Goal: Task Accomplishment & Management: Manage account settings

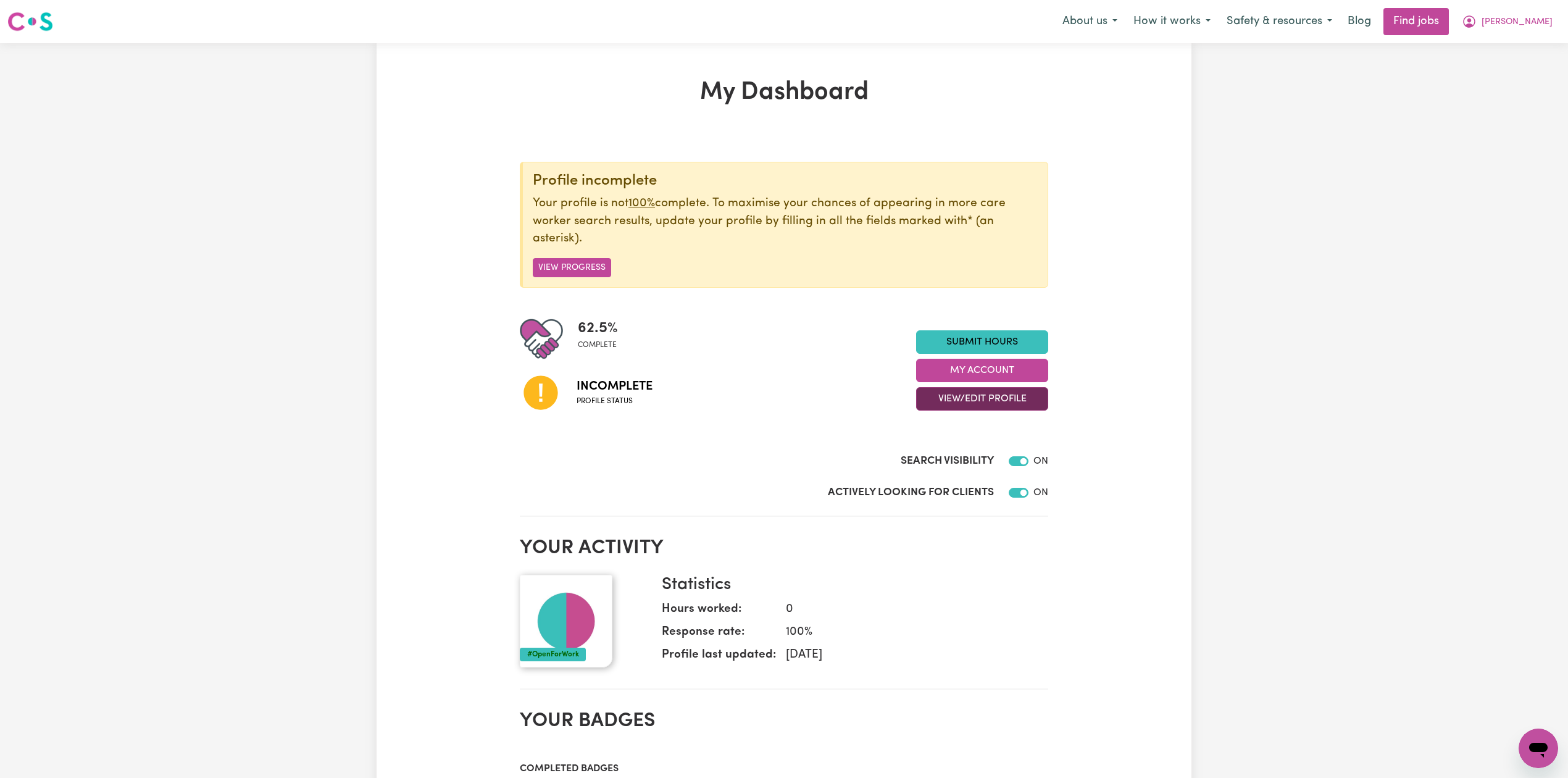
click at [963, 392] on button "View/Edit Profile" at bounding box center [982, 398] width 132 height 23
click at [945, 457] on link "Edit Profile" at bounding box center [974, 455] width 115 height 25
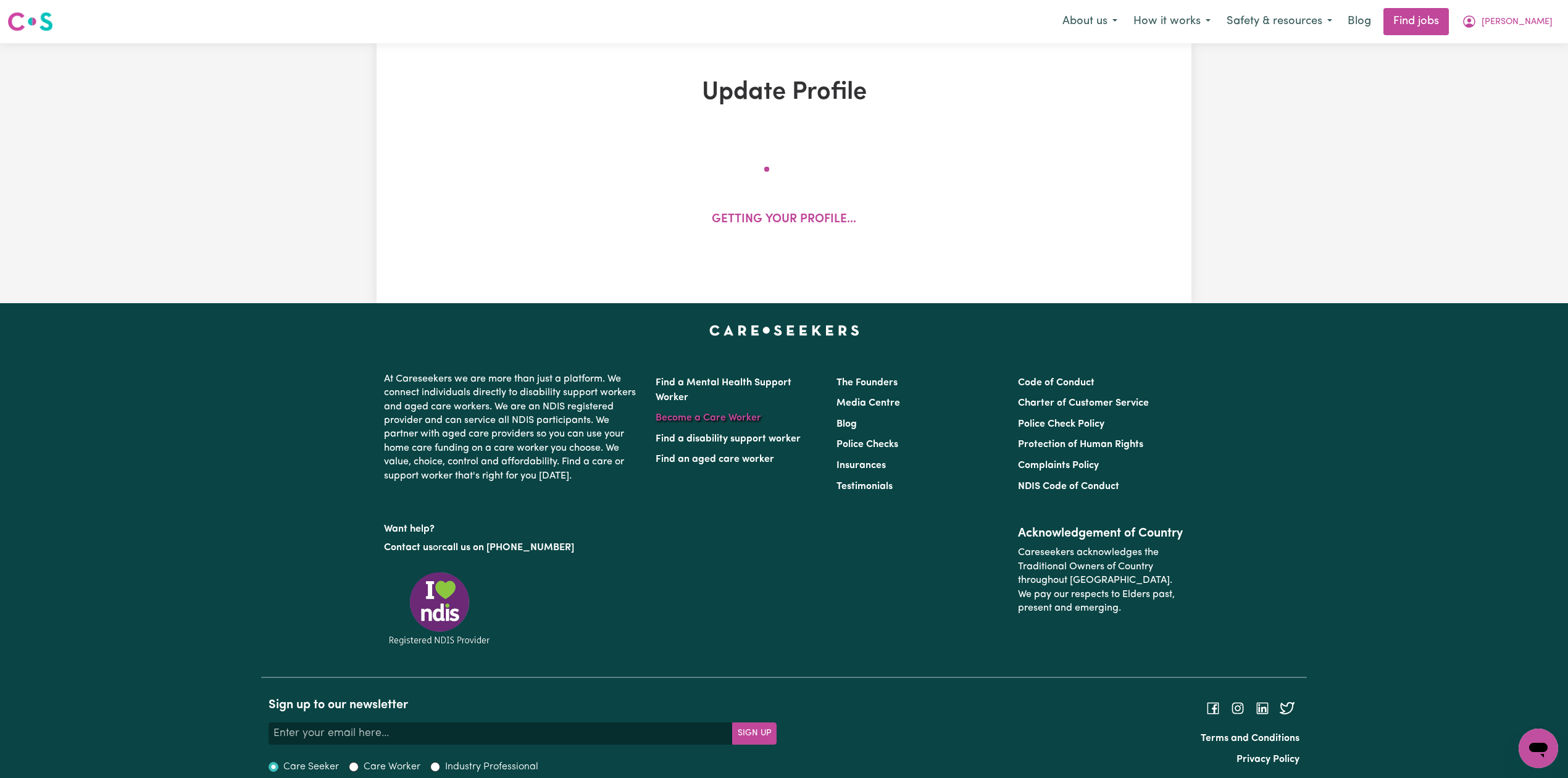
select select "[DEMOGRAPHIC_DATA]"
select select "Australian PR"
select select "Studying a healthcare related degree or qualification"
select select "55"
select select "69"
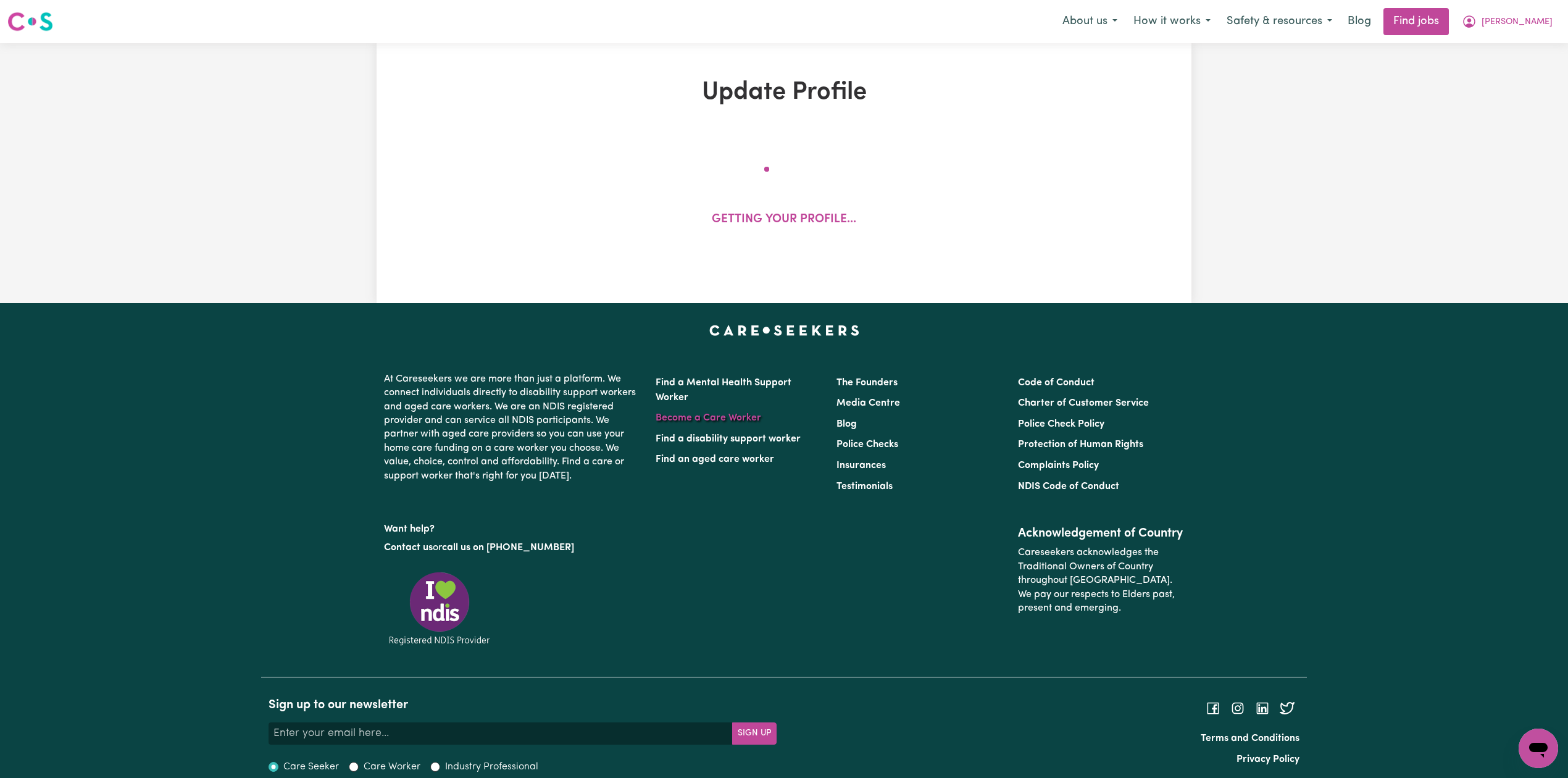
select select "100"
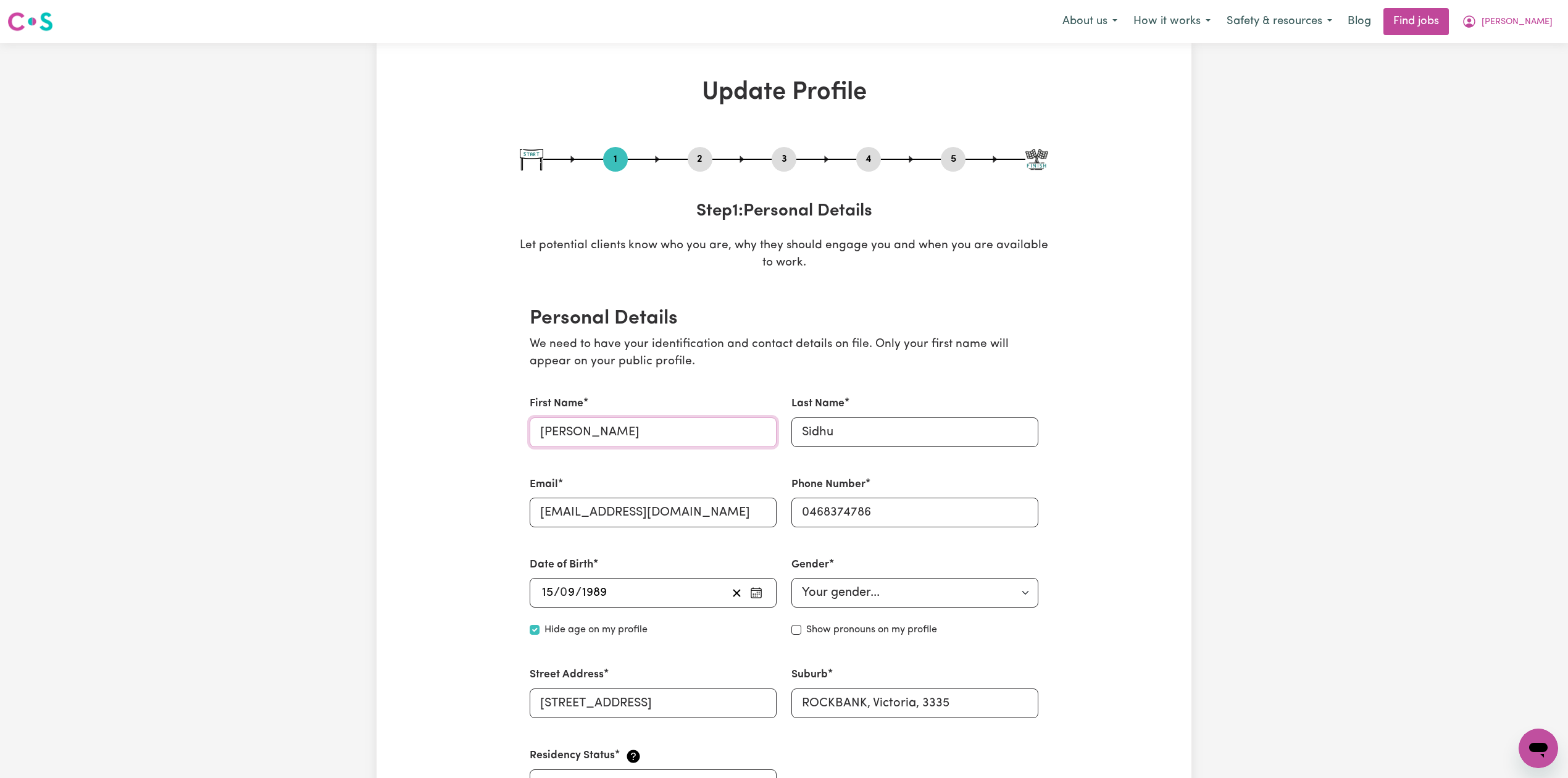
click at [593, 426] on input "[PERSON_NAME]" at bounding box center [653, 432] width 247 height 30
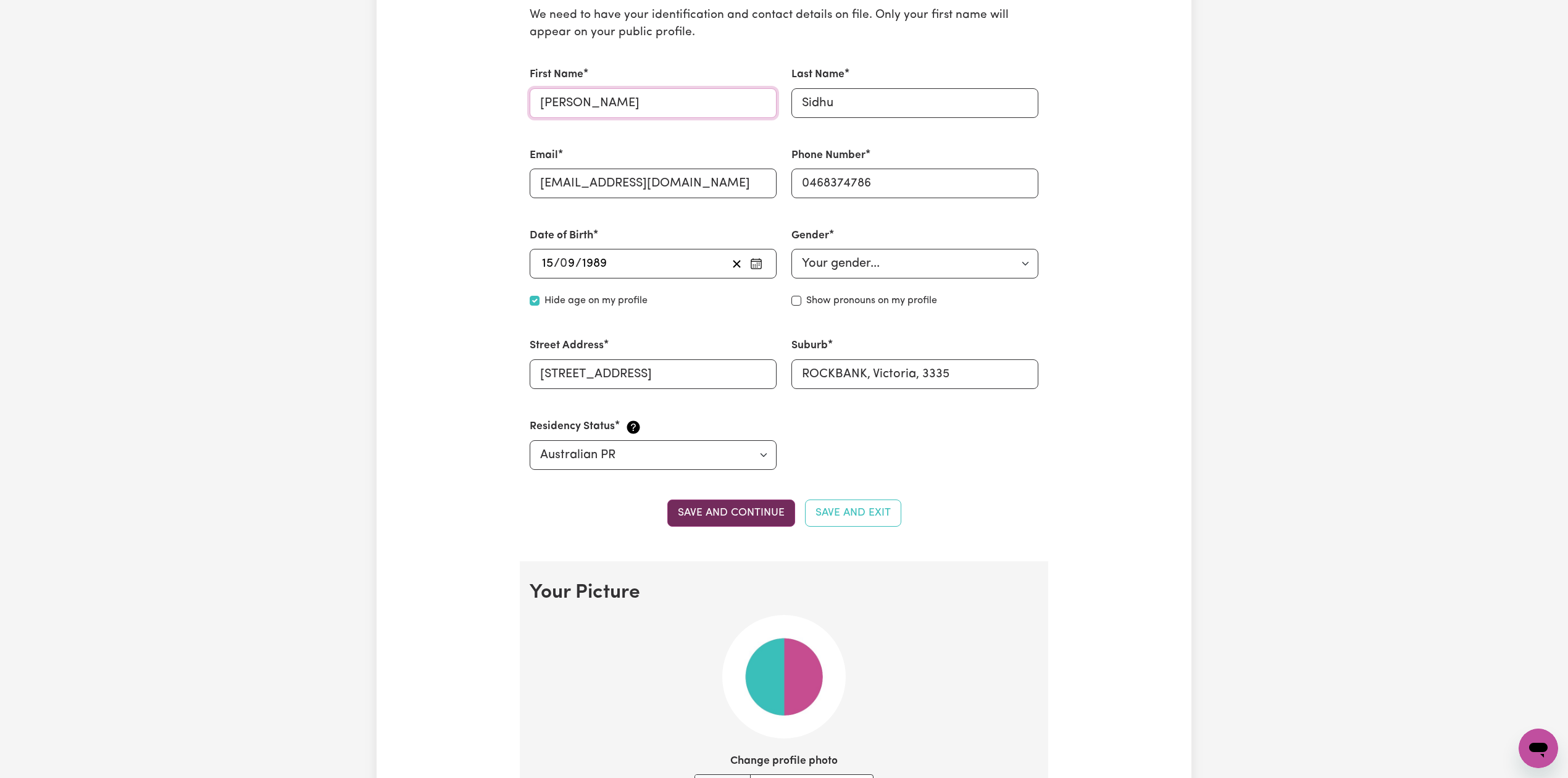
type input "[PERSON_NAME]"
drag, startPoint x: 694, startPoint y: 519, endPoint x: 692, endPoint y: 502, distance: 17.1
click at [694, 517] on button "Save and continue" at bounding box center [731, 512] width 128 height 27
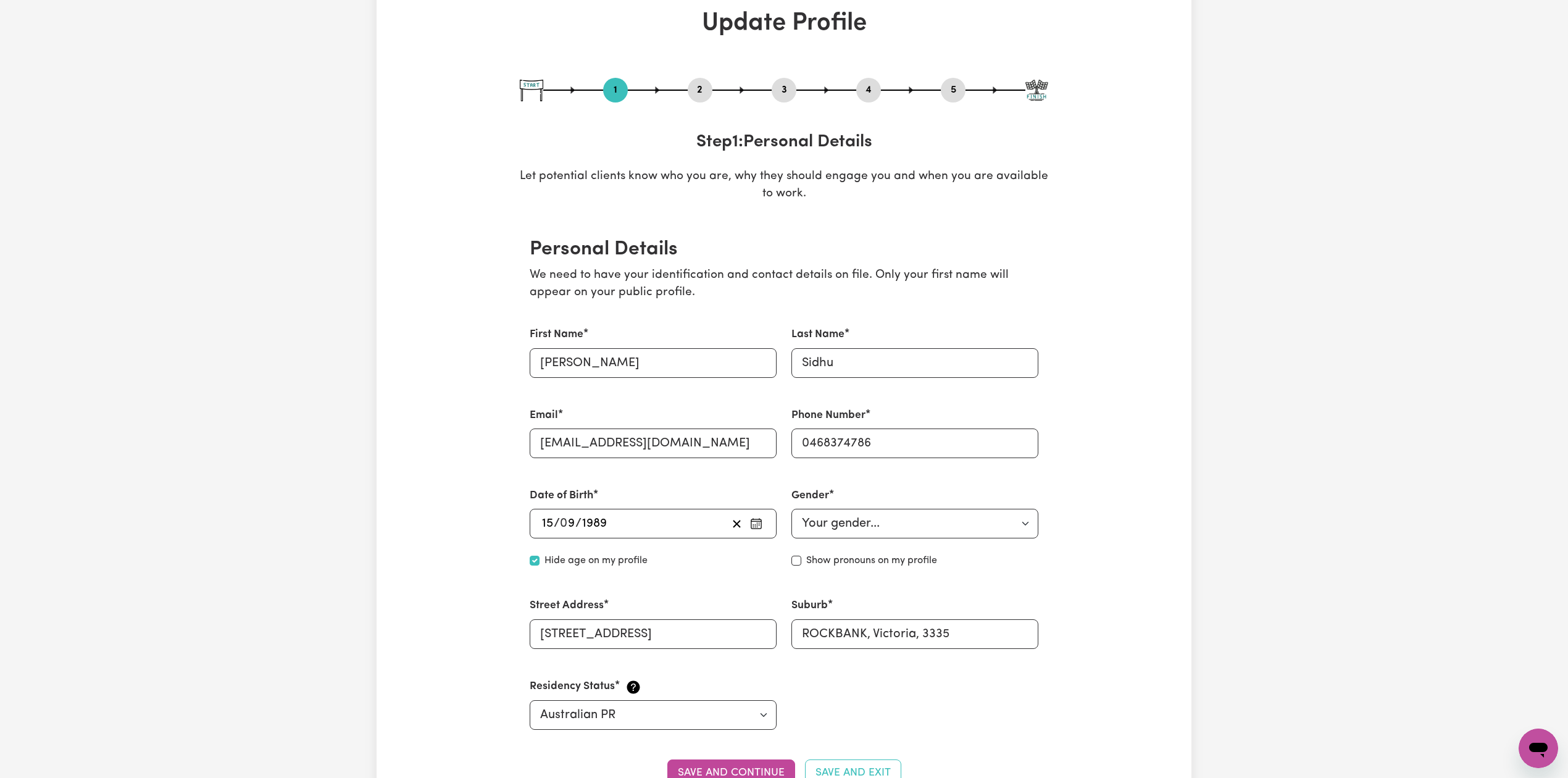
scroll to position [0, 0]
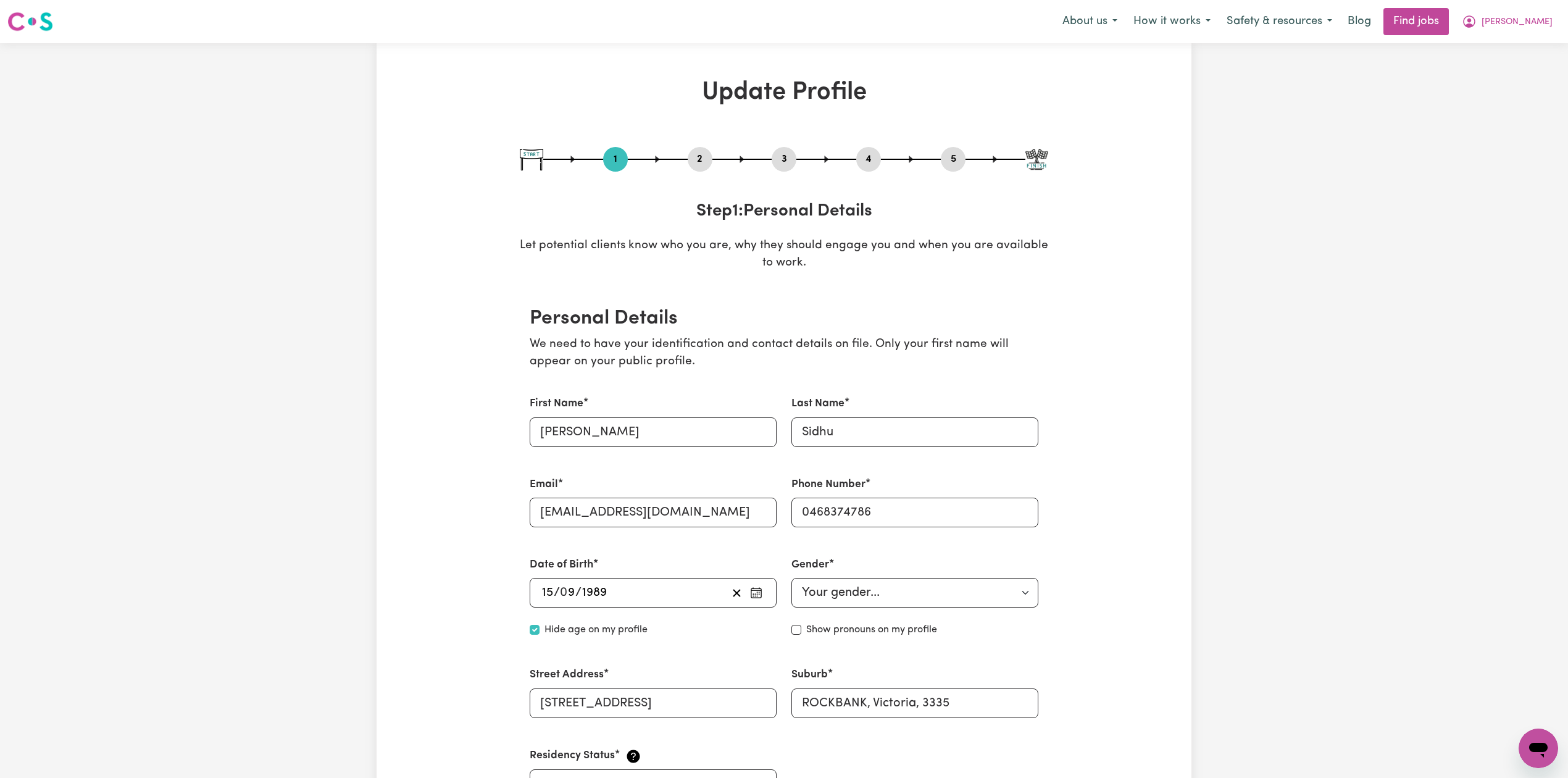
click at [694, 159] on button "2" at bounding box center [699, 159] width 25 height 16
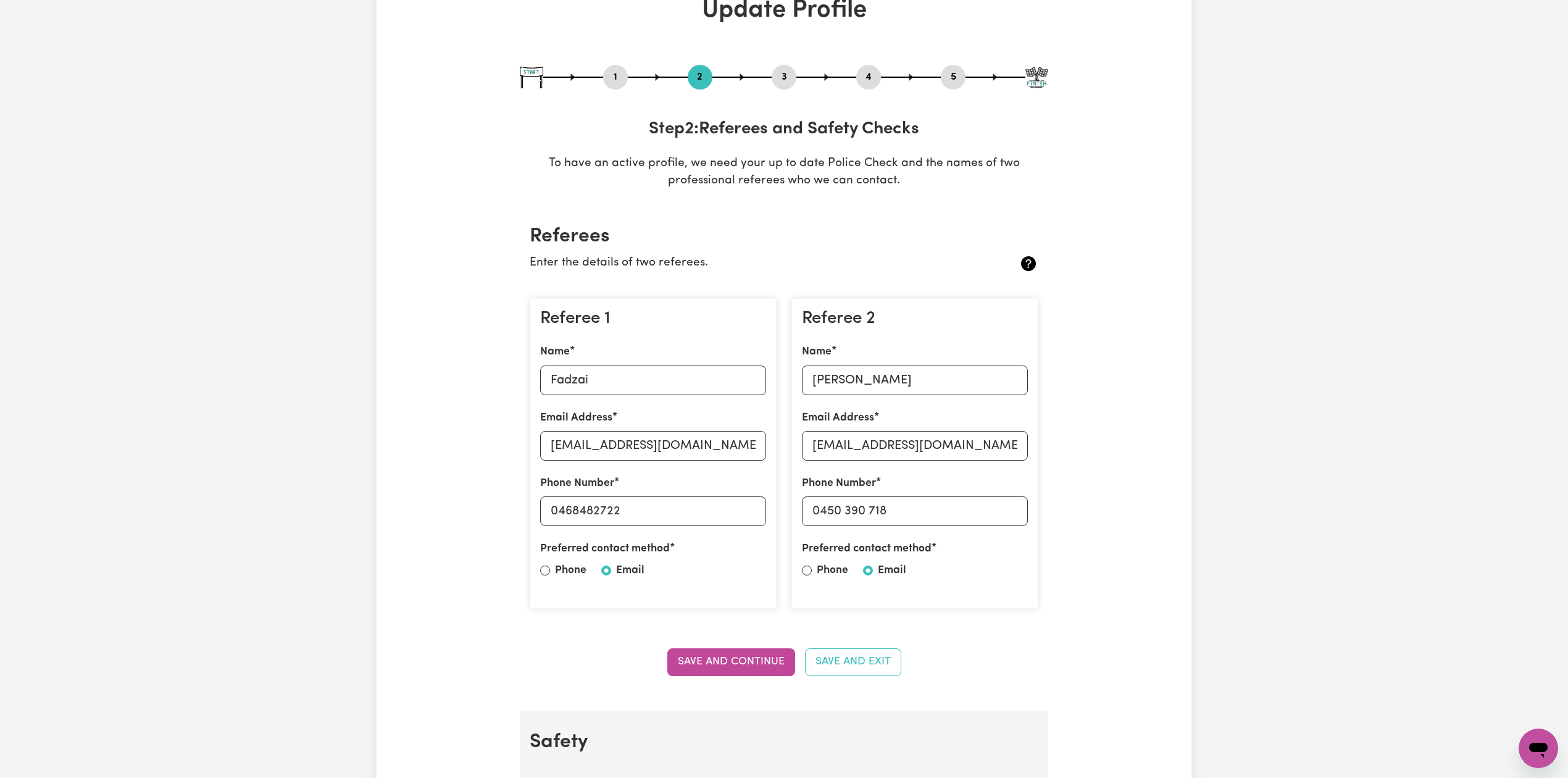
scroll to position [164, 0]
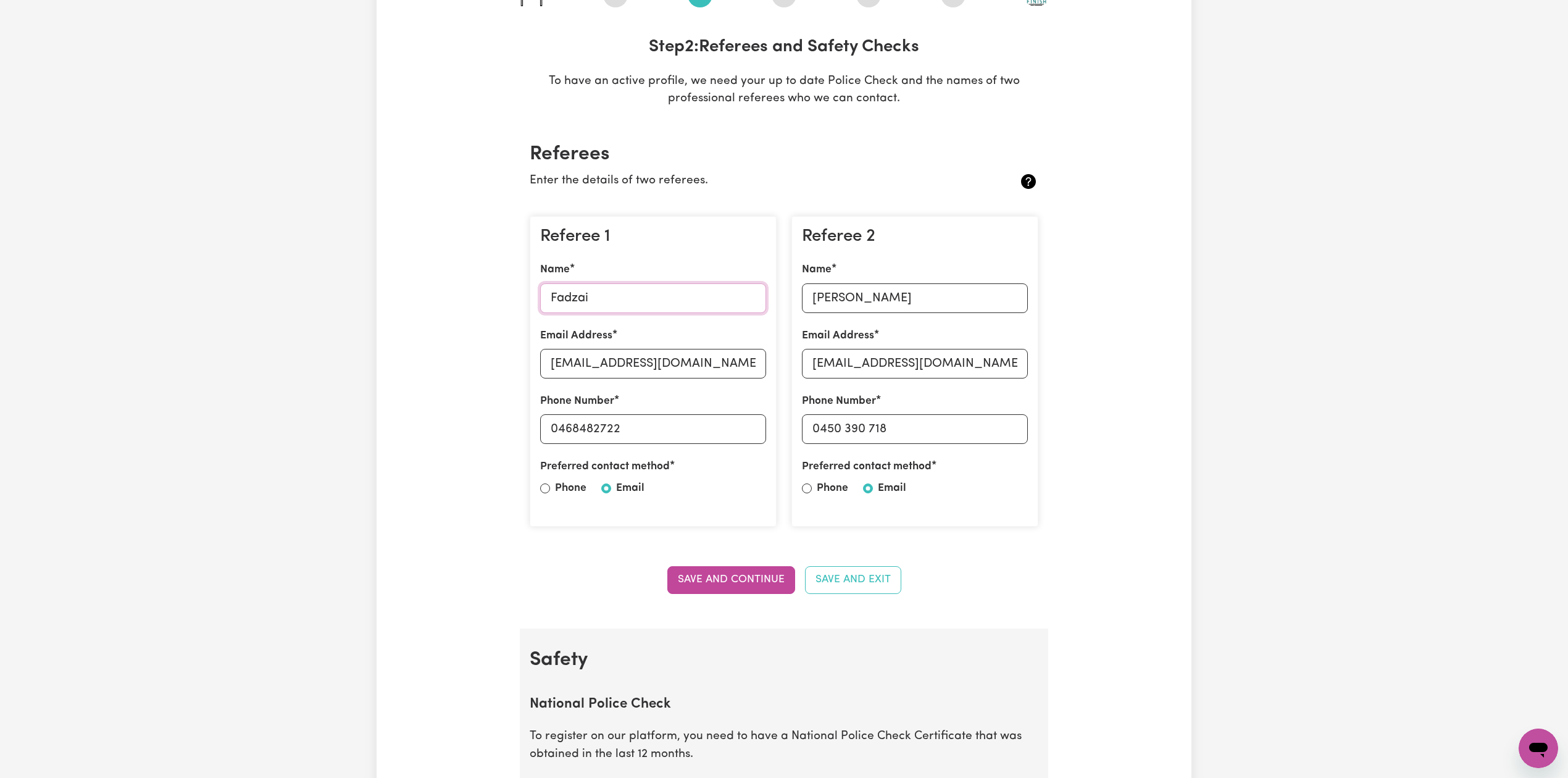
click at [580, 283] on input "Fadzai" at bounding box center [653, 298] width 226 height 30
click at [616, 370] on input "[EMAIL_ADDRESS][DOMAIN_NAME]" at bounding box center [653, 363] width 226 height 30
drag, startPoint x: 559, startPoint y: 425, endPoint x: 735, endPoint y: 425, distance: 176.0
click at [735, 425] on input "0468482722" at bounding box center [653, 429] width 226 height 30
click at [919, 289] on input "[PERSON_NAME]" at bounding box center [915, 298] width 226 height 30
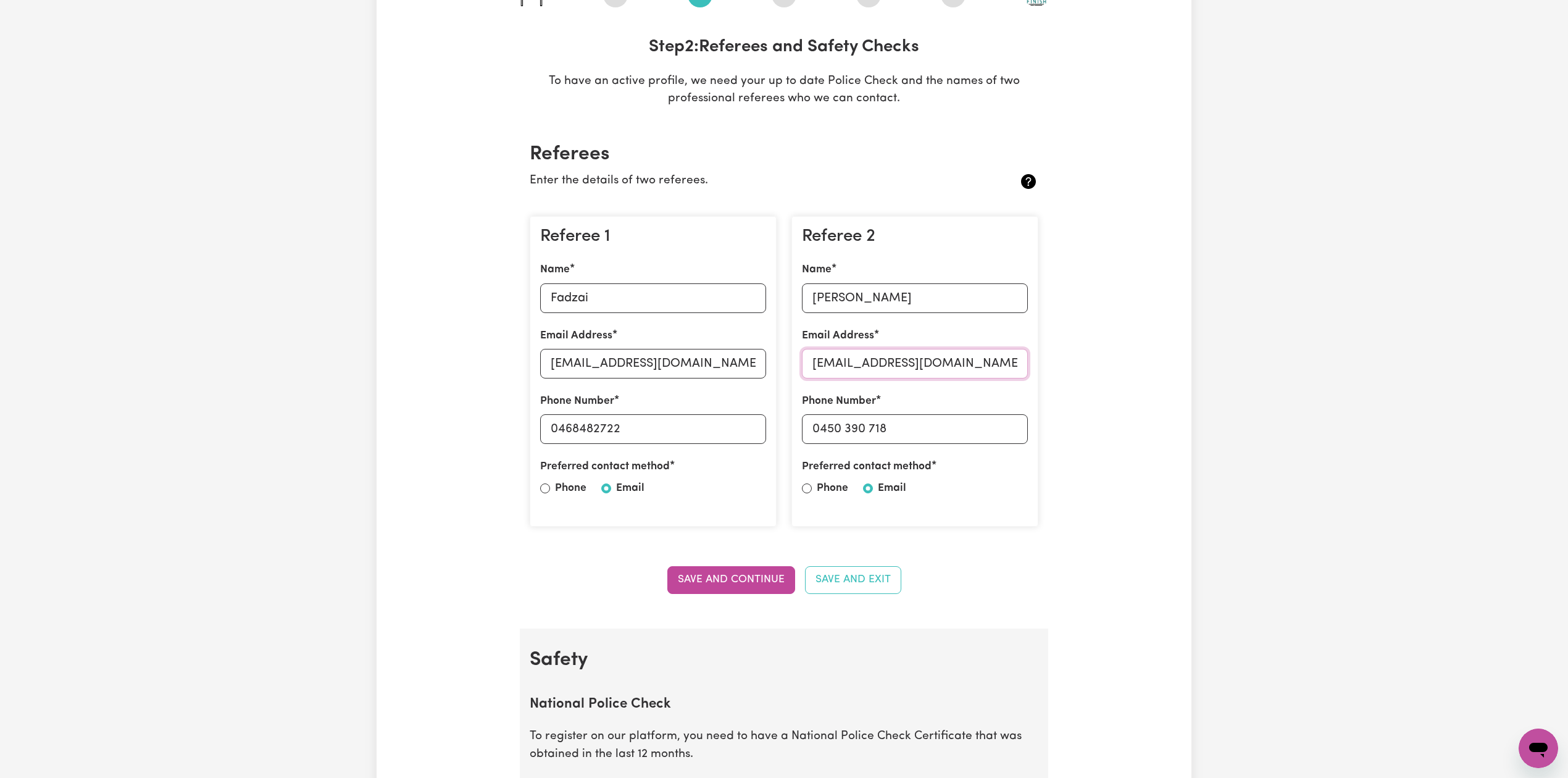
click at [850, 364] on input "[EMAIL_ADDRESS][DOMAIN_NAME]" at bounding box center [915, 363] width 226 height 30
drag, startPoint x: 823, startPoint y: 422, endPoint x: 1056, endPoint y: 422, distance: 233.0
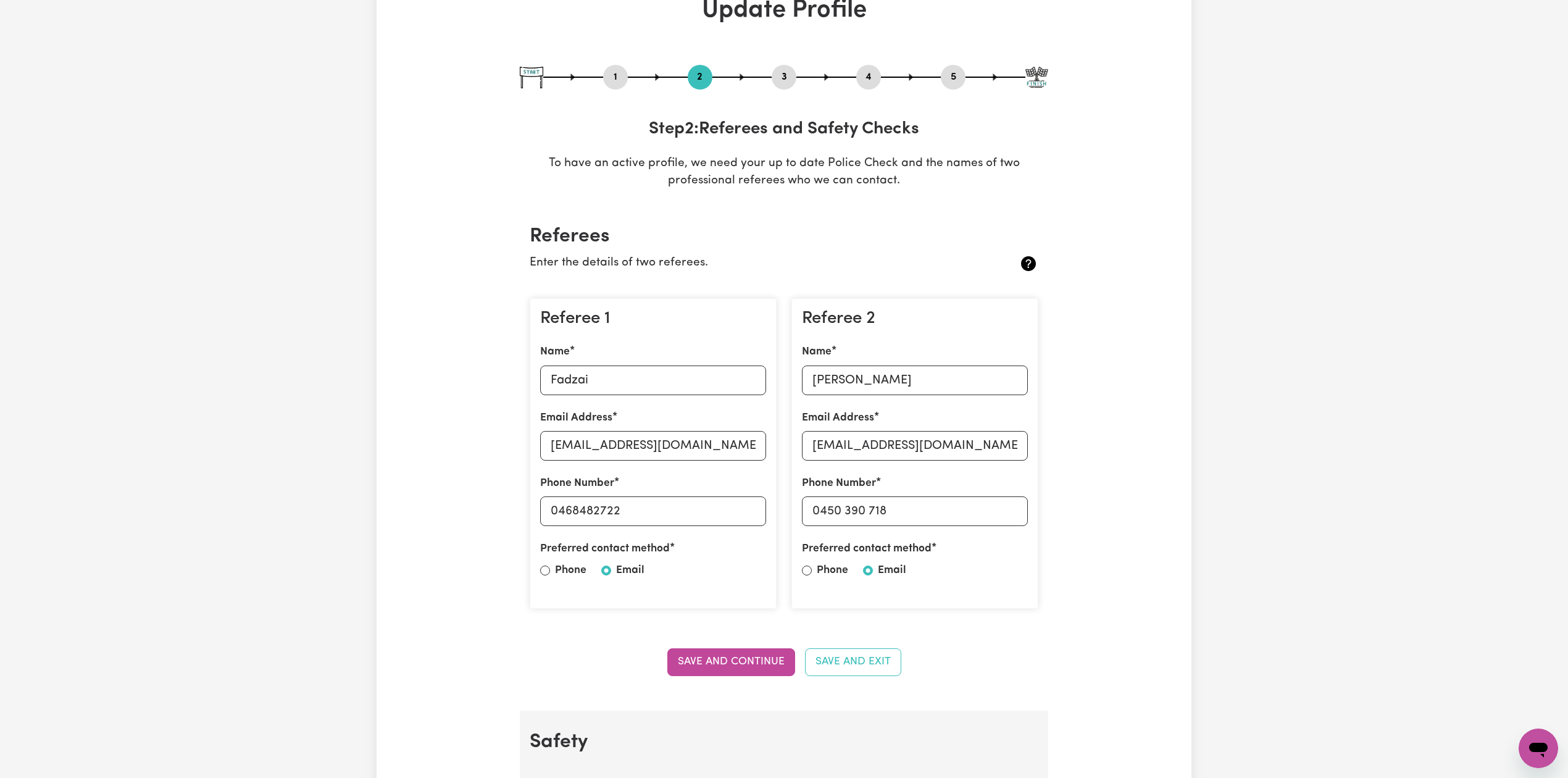
click at [954, 74] on button "5" at bounding box center [953, 77] width 25 height 16
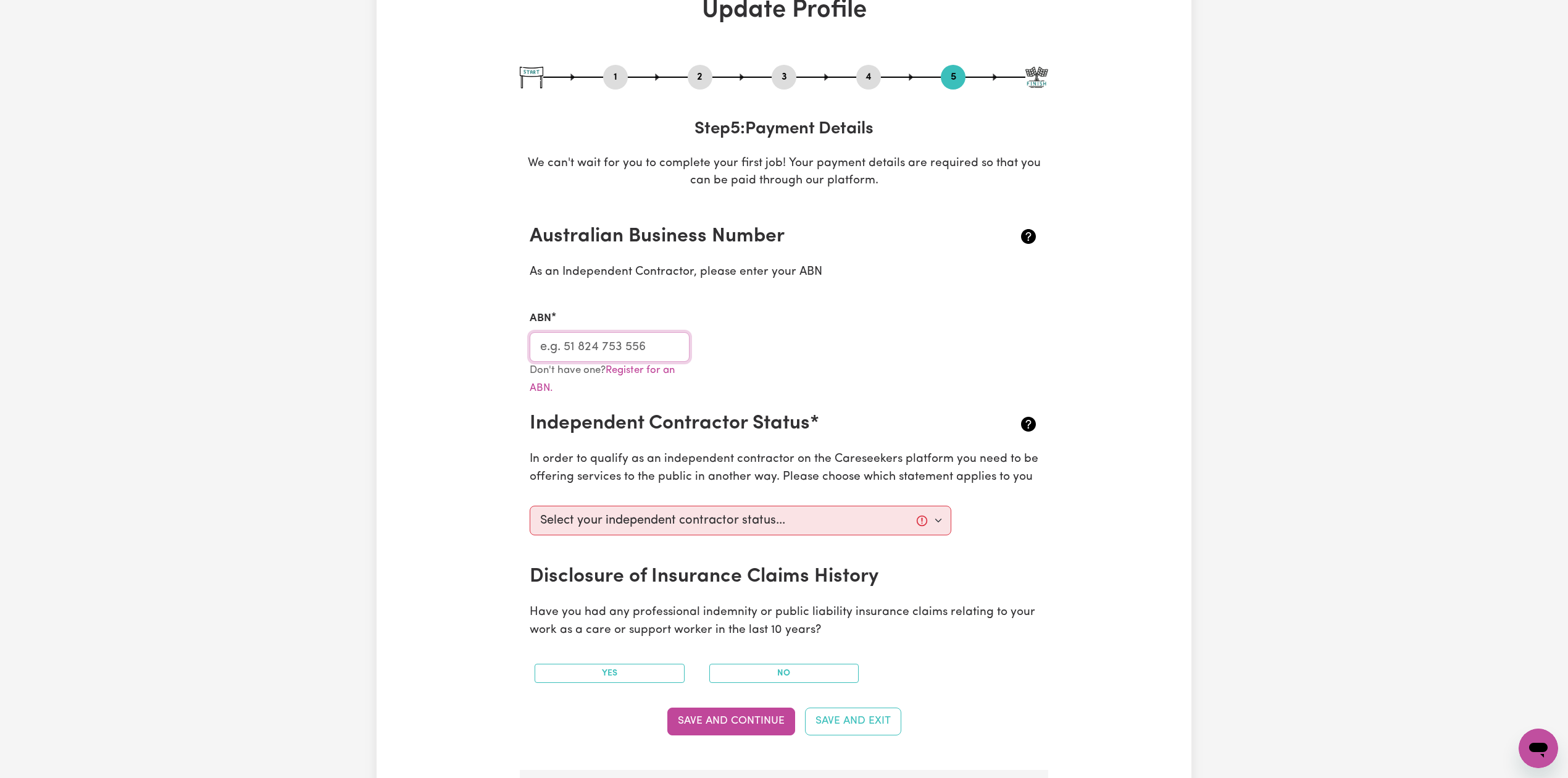
click at [603, 341] on input "ABN" at bounding box center [609, 347] width 160 height 30
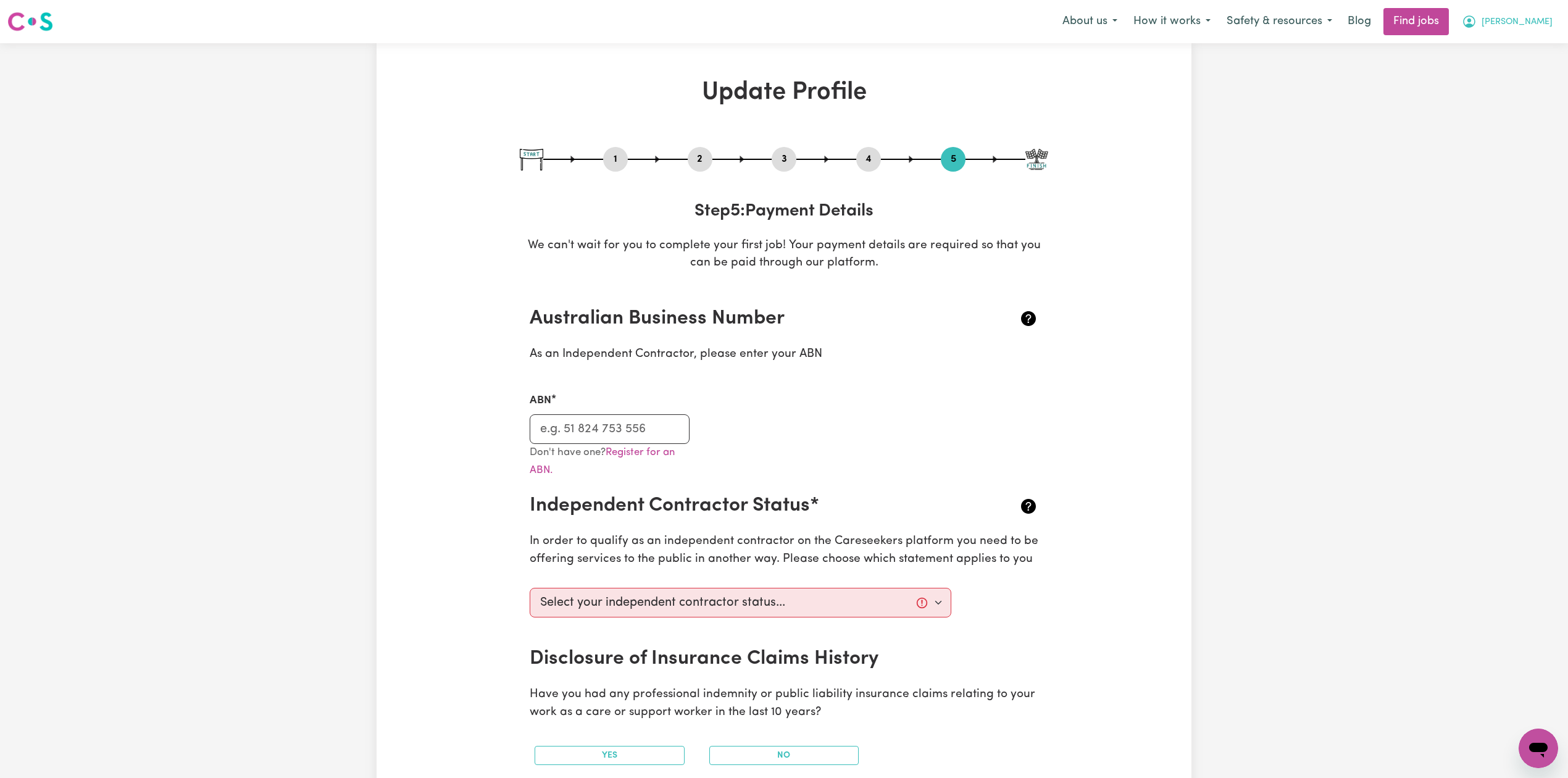
click at [1548, 25] on button "[PERSON_NAME]" at bounding box center [1507, 21] width 107 height 26
click at [1487, 62] on link "My Dashboard" at bounding box center [1511, 70] width 98 height 23
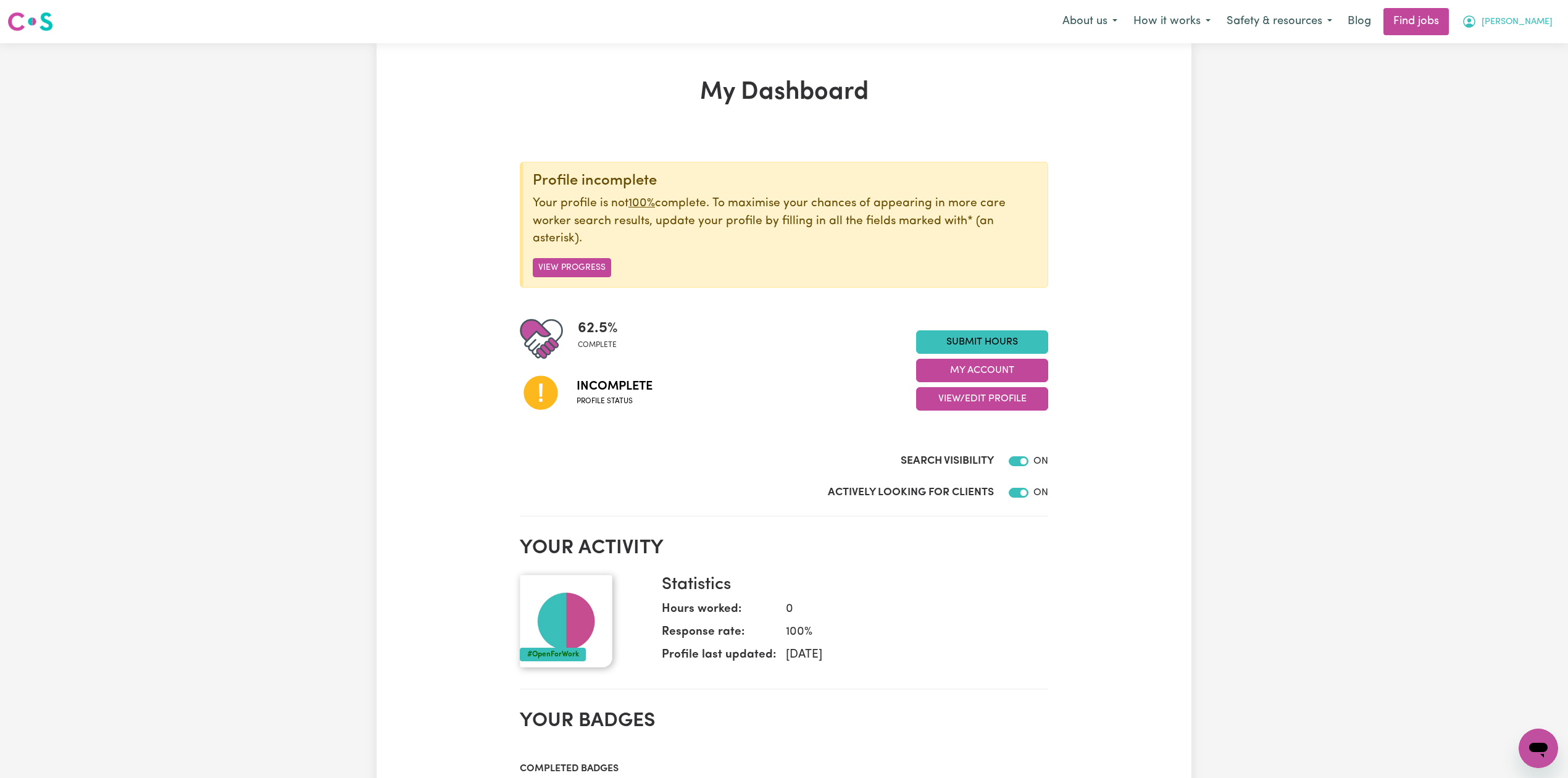
click at [1547, 16] on span "[PERSON_NAME]" at bounding box center [1517, 23] width 71 height 14
click at [1481, 89] on link "Logout" at bounding box center [1511, 94] width 98 height 23
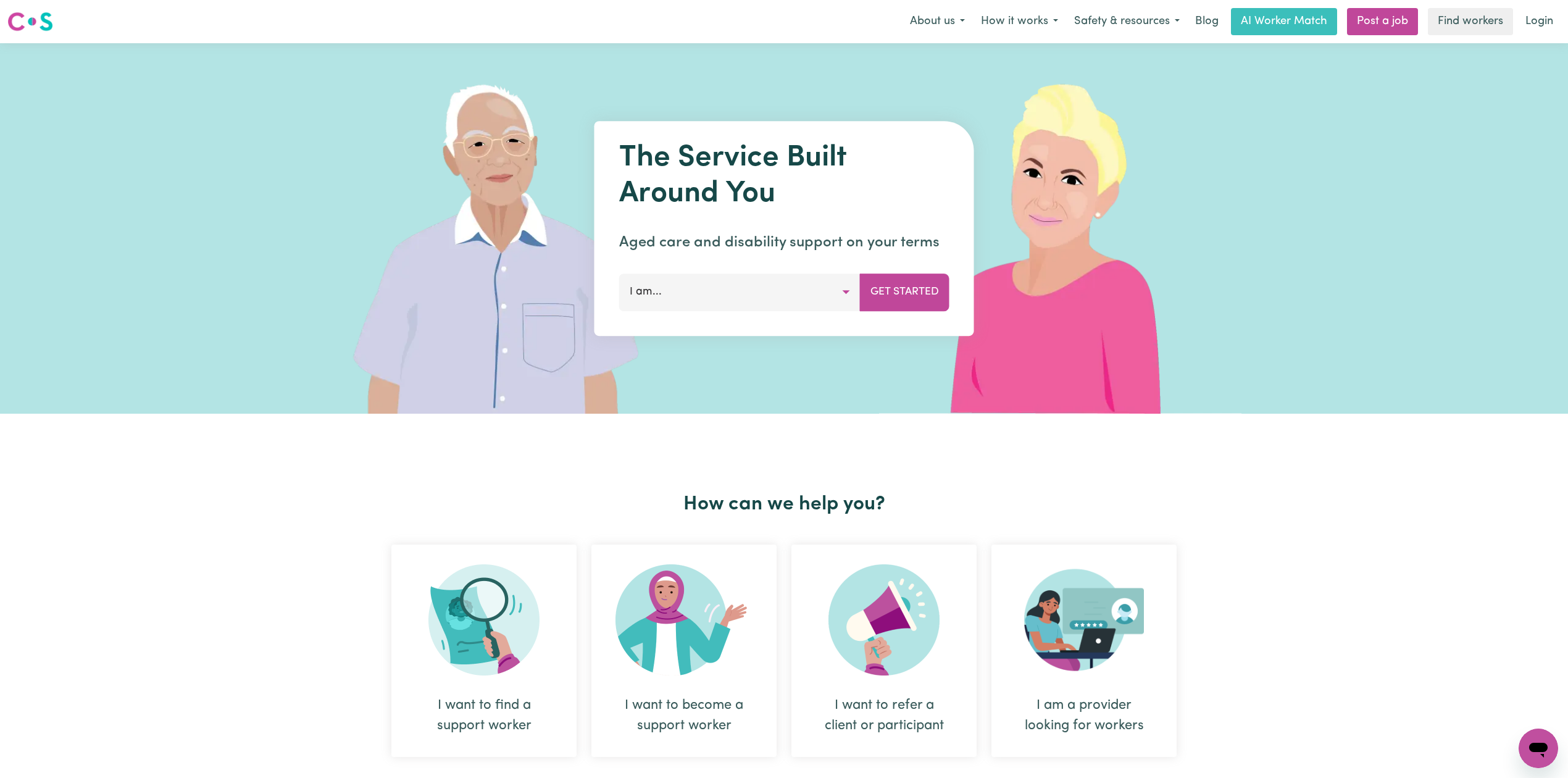
click at [1517, 36] on nav "Menu About us How it works Safety & resources Blog AI Worker Match Post a job F…" at bounding box center [784, 21] width 1568 height 43
click at [1526, 27] on link "Login" at bounding box center [1539, 21] width 43 height 27
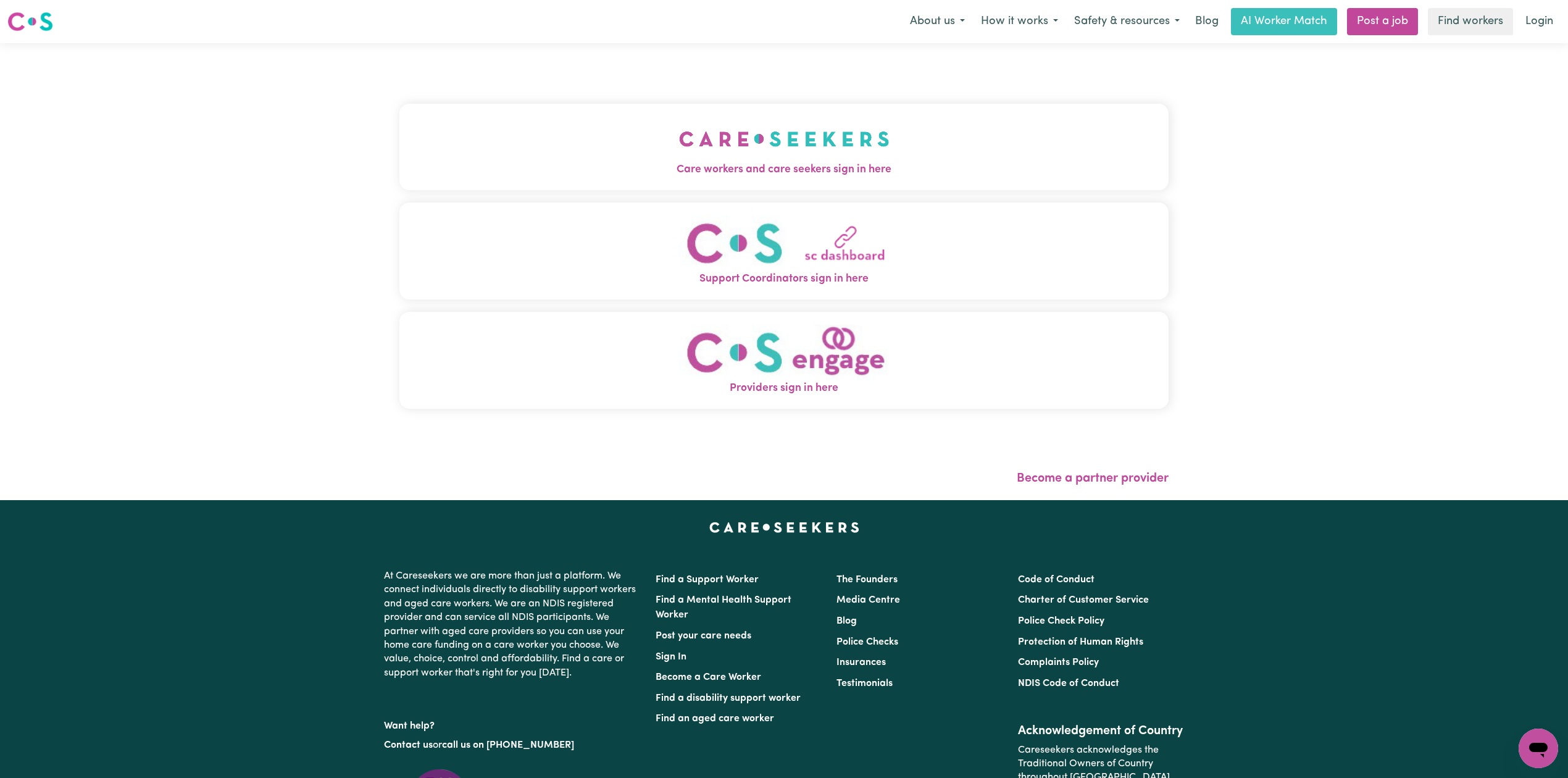
click at [645, 145] on button "Care workers and care seekers sign in here" at bounding box center [784, 147] width 769 height 86
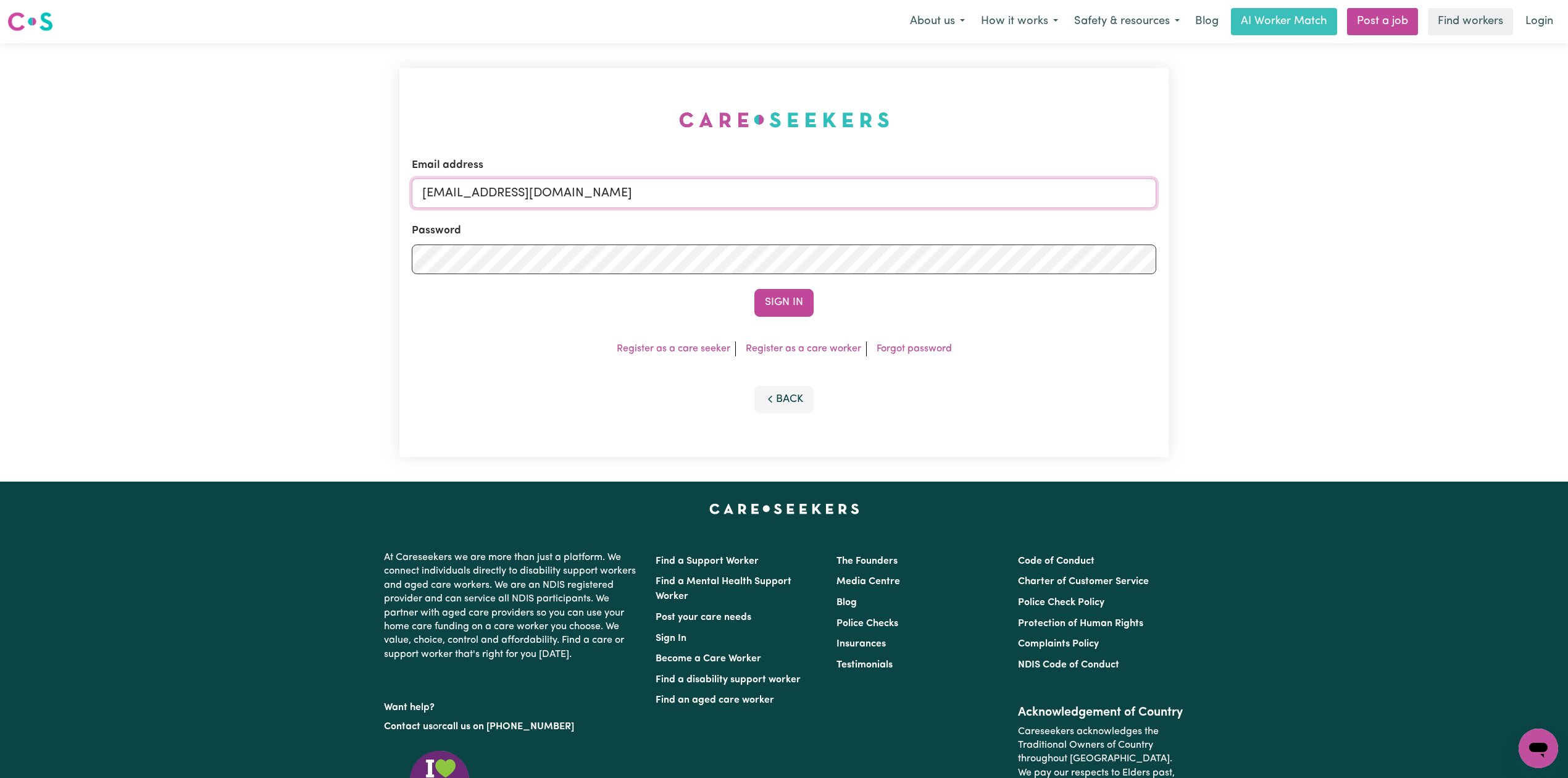
drag, startPoint x: 611, startPoint y: 179, endPoint x: 558, endPoint y: 211, distance: 61.9
click at [611, 179] on input "[EMAIL_ADDRESS][DOMAIN_NAME]" at bounding box center [784, 193] width 745 height 30
drag, startPoint x: 487, startPoint y: 186, endPoint x: 784, endPoint y: 230, distance: 300.2
click at [826, 203] on input "Superuser~[EMAIL_ADDRESS][DOMAIN_NAME]" at bounding box center [784, 193] width 745 height 30
type input "Superuser~[EMAIL_ADDRESS][DOMAIN_NAME]"
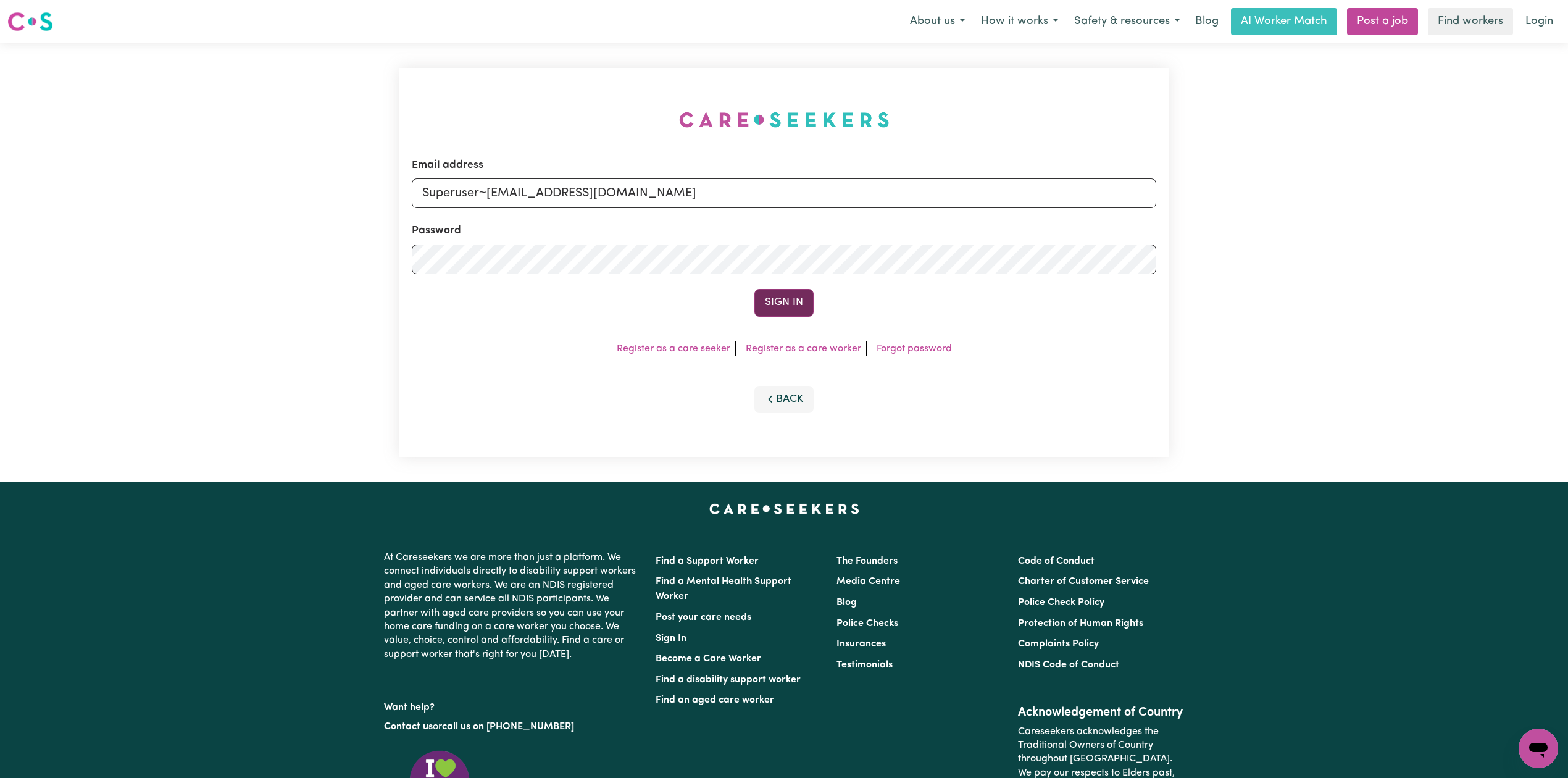
click at [783, 296] on button "Sign In" at bounding box center [784, 302] width 59 height 27
